Goal: Information Seeking & Learning: Learn about a topic

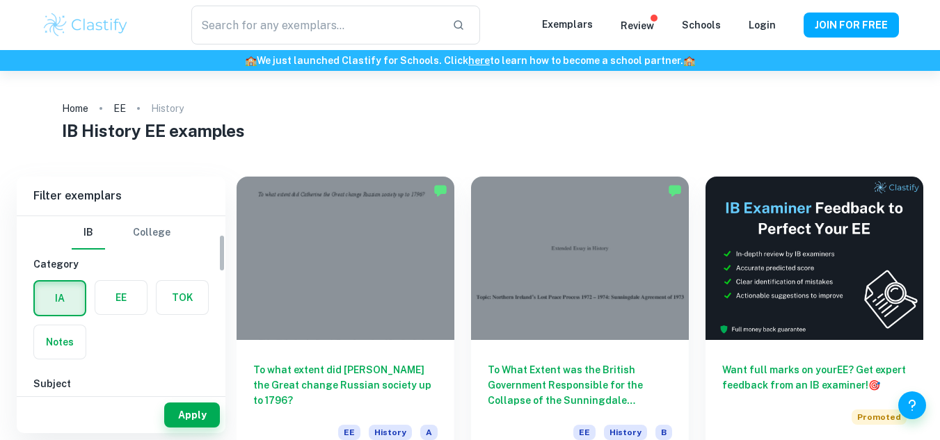
scroll to position [102, 0]
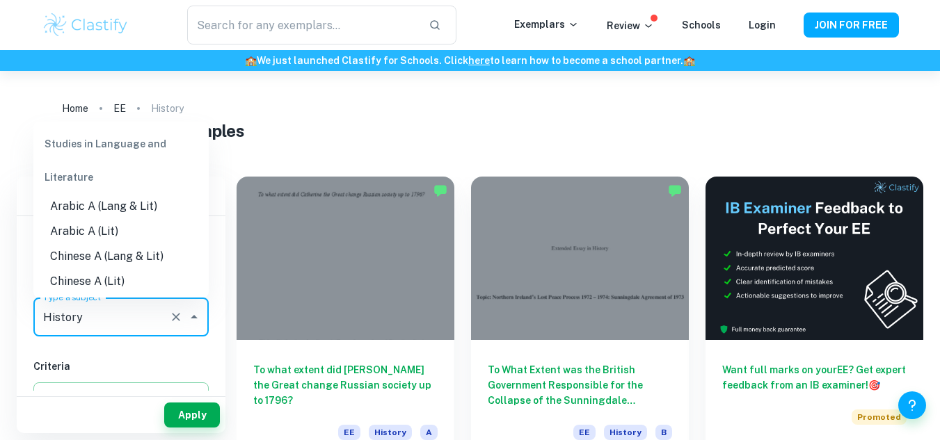
click at [80, 312] on input "History" at bounding box center [102, 317] width 124 height 26
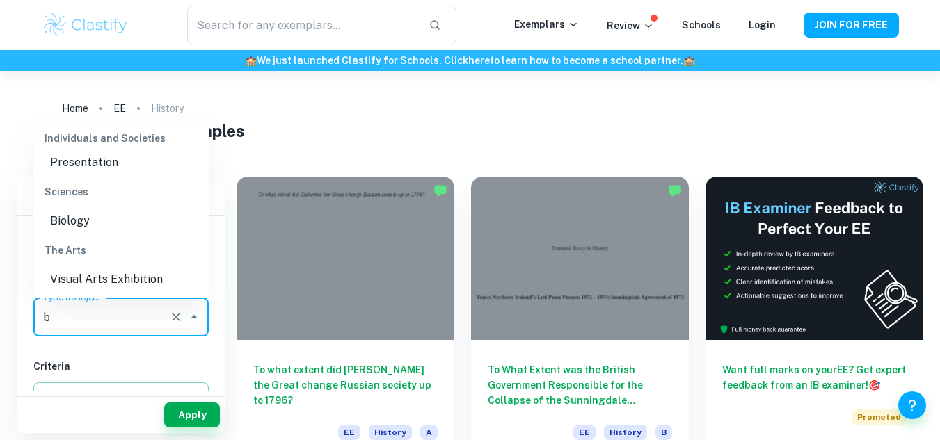
scroll to position [0, 0]
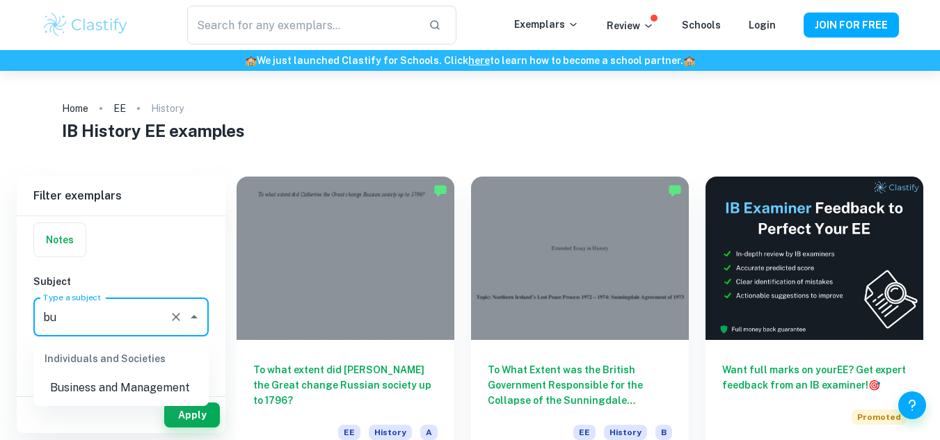
click at [82, 378] on li "Business and Management" at bounding box center [120, 388] width 175 height 25
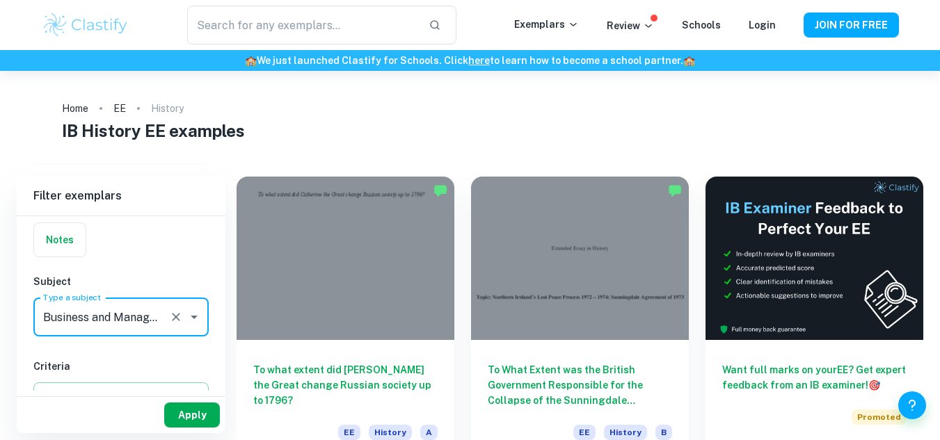
type input "Business and Management"
click at [184, 417] on button "Apply" at bounding box center [192, 415] width 56 height 25
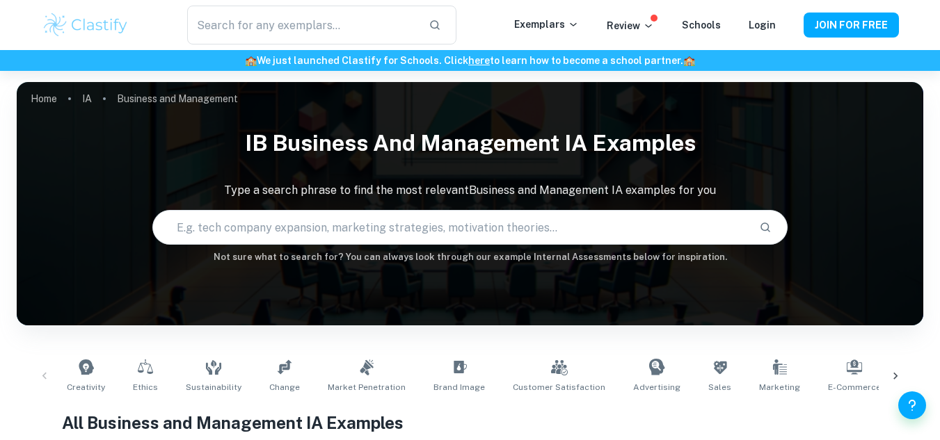
scroll to position [313, 0]
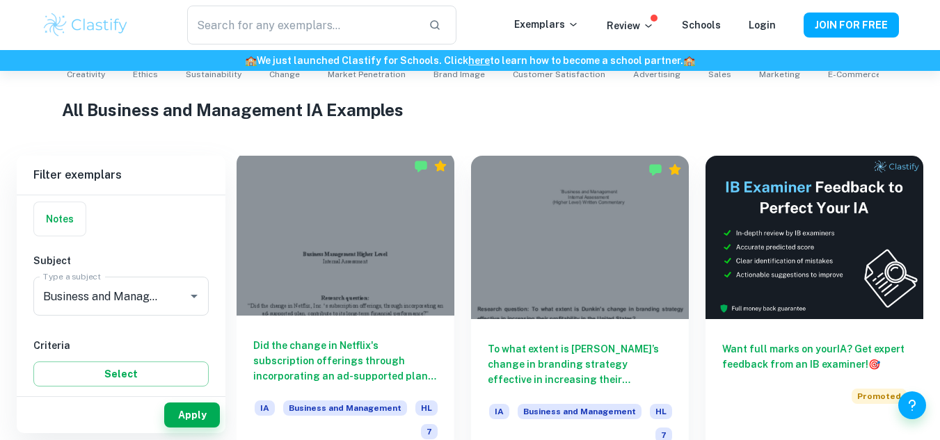
drag, startPoint x: 184, startPoint y: 417, endPoint x: 378, endPoint y: 287, distance: 233.2
click at [378, 287] on div at bounding box center [345, 233] width 218 height 163
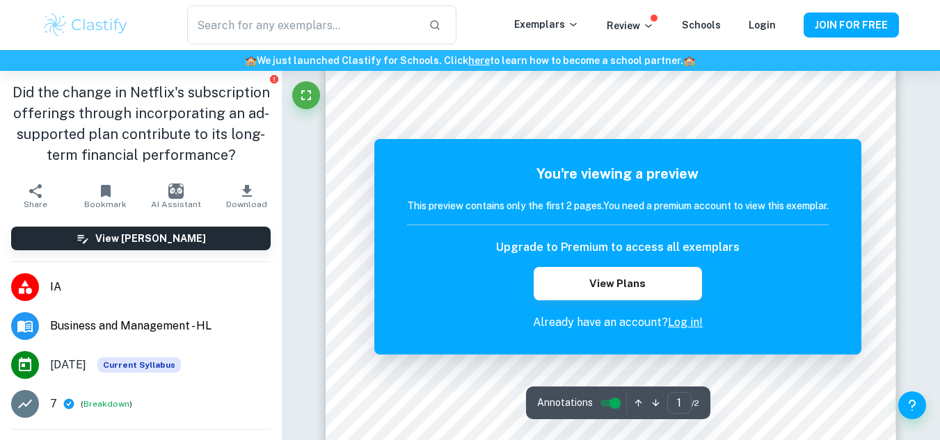
scroll to position [211, 0]
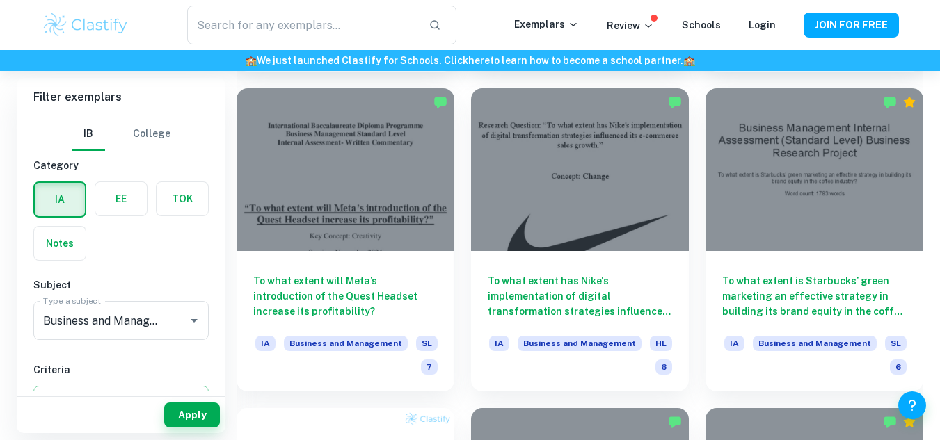
scroll to position [677, 0]
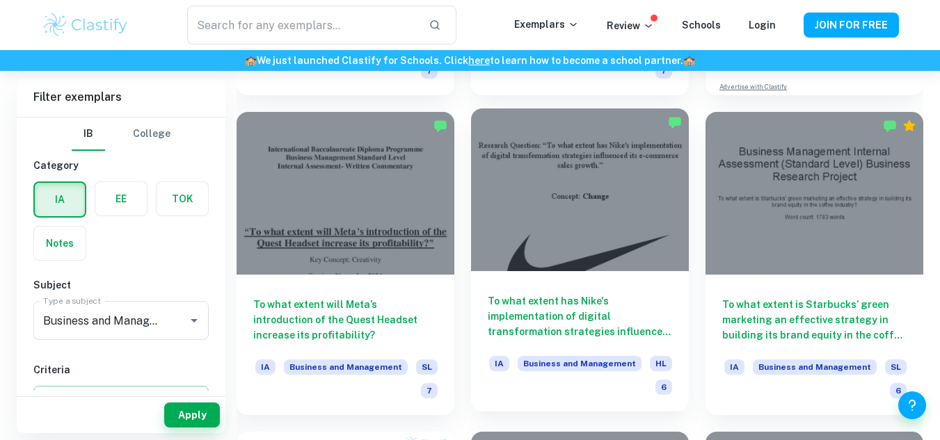
click at [562, 228] on div at bounding box center [580, 189] width 218 height 163
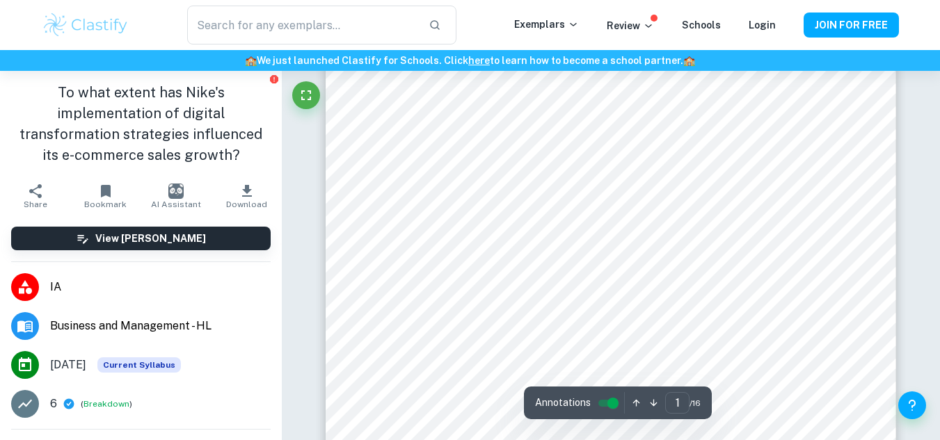
scroll to position [410, 0]
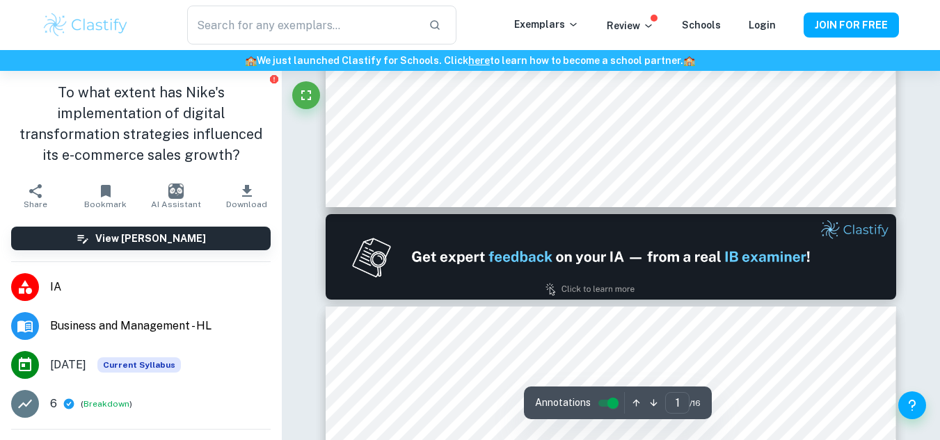
type input "2"
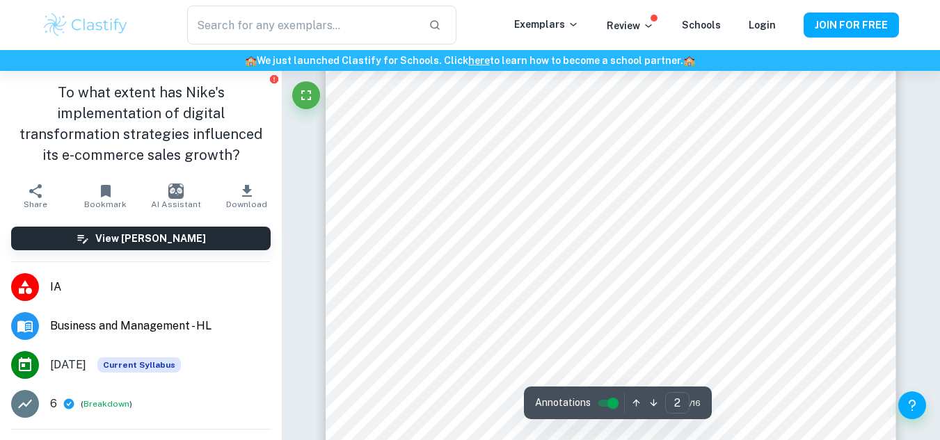
scroll to position [871, 0]
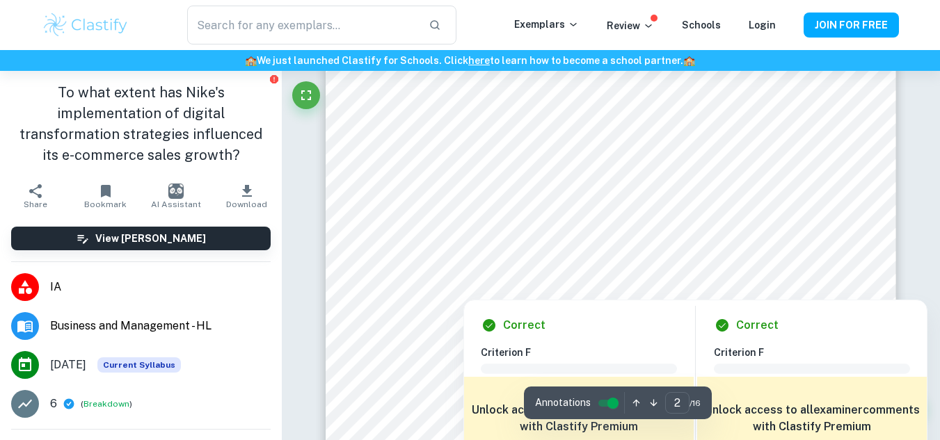
click at [469, 255] on div at bounding box center [615, 257] width 425 height 57
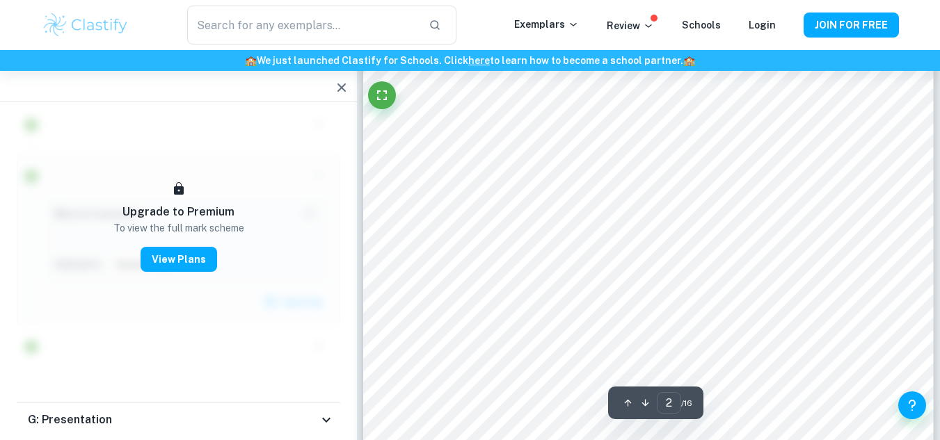
scroll to position [3618, 0]
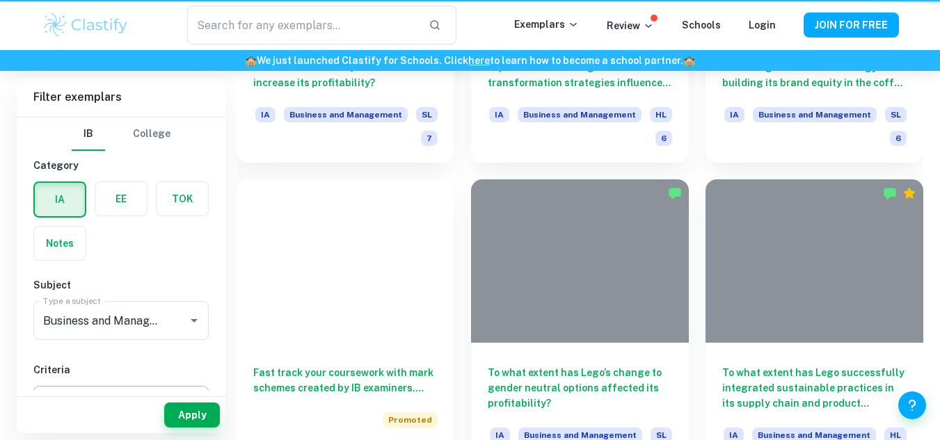
scroll to position [677, 0]
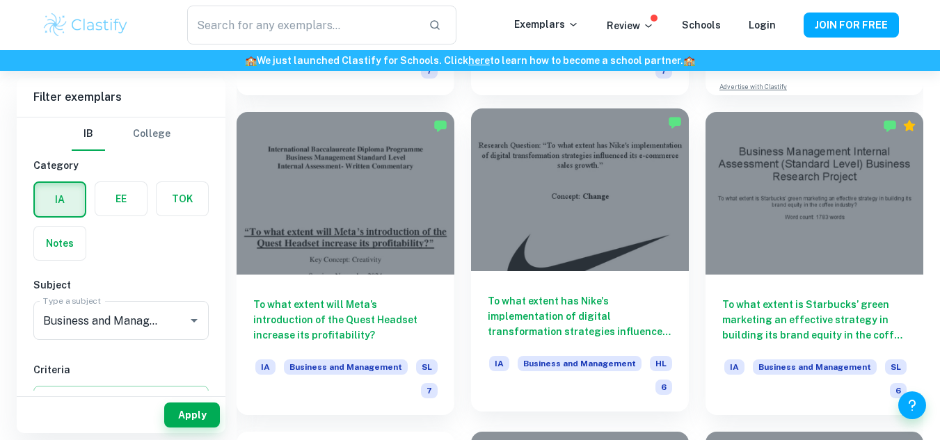
click at [568, 300] on h6 "To what extent has Nike's implementation of digital transformation strategies i…" at bounding box center [580, 317] width 184 height 46
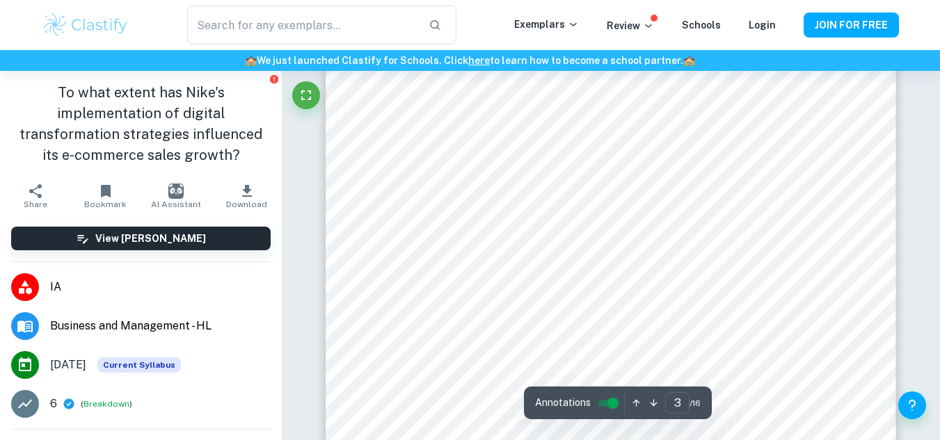
scroll to position [1870, 0]
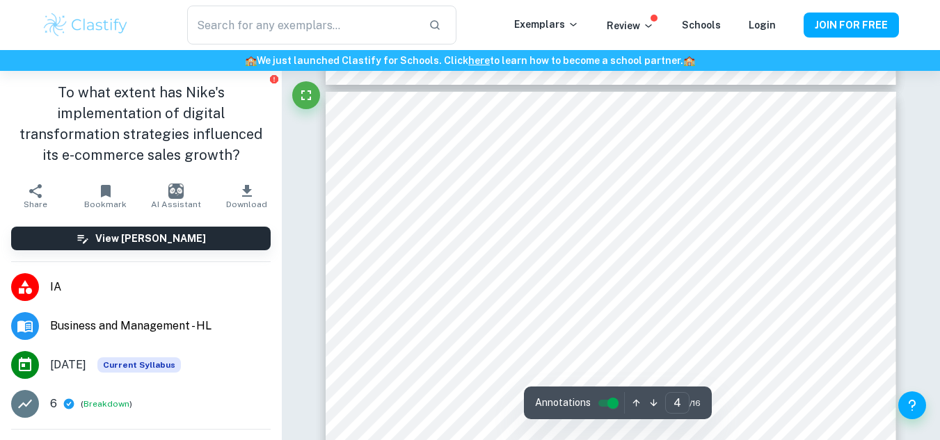
type input "3"
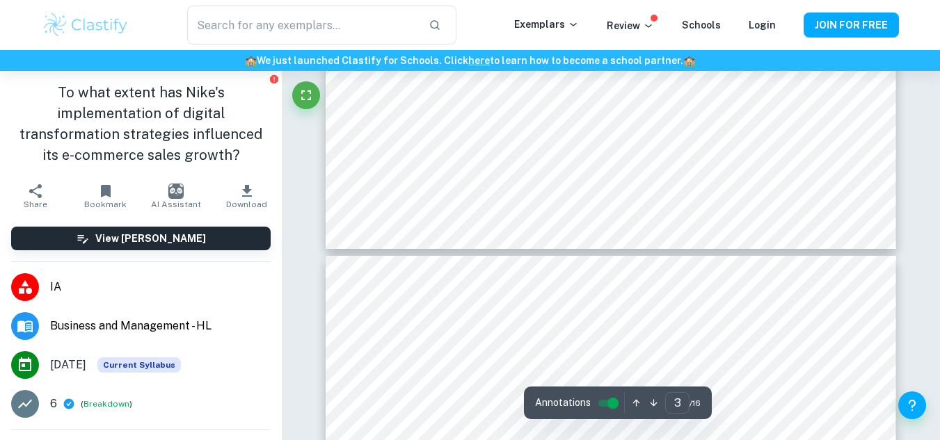
scroll to position [2210, 0]
